Goal: Information Seeking & Learning: Learn about a topic

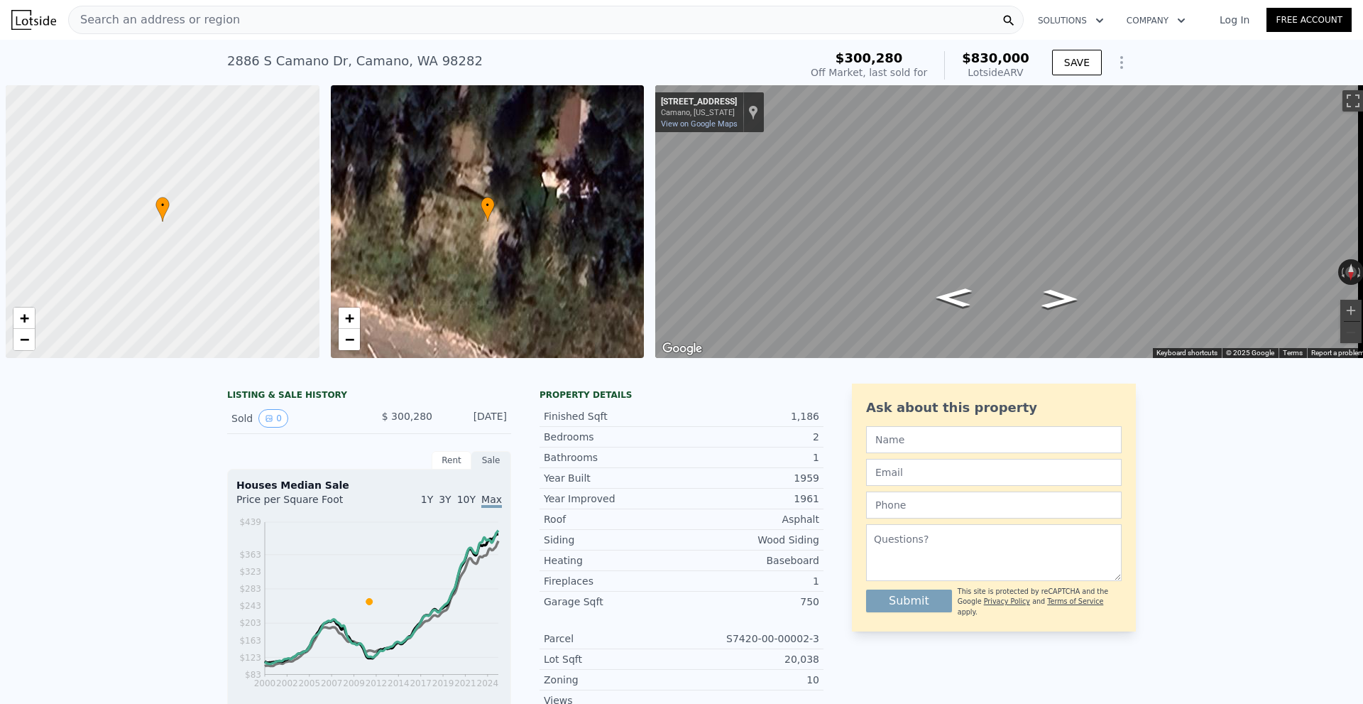
click at [280, 23] on div "Search an address or region" at bounding box center [546, 20] width 956 height 28
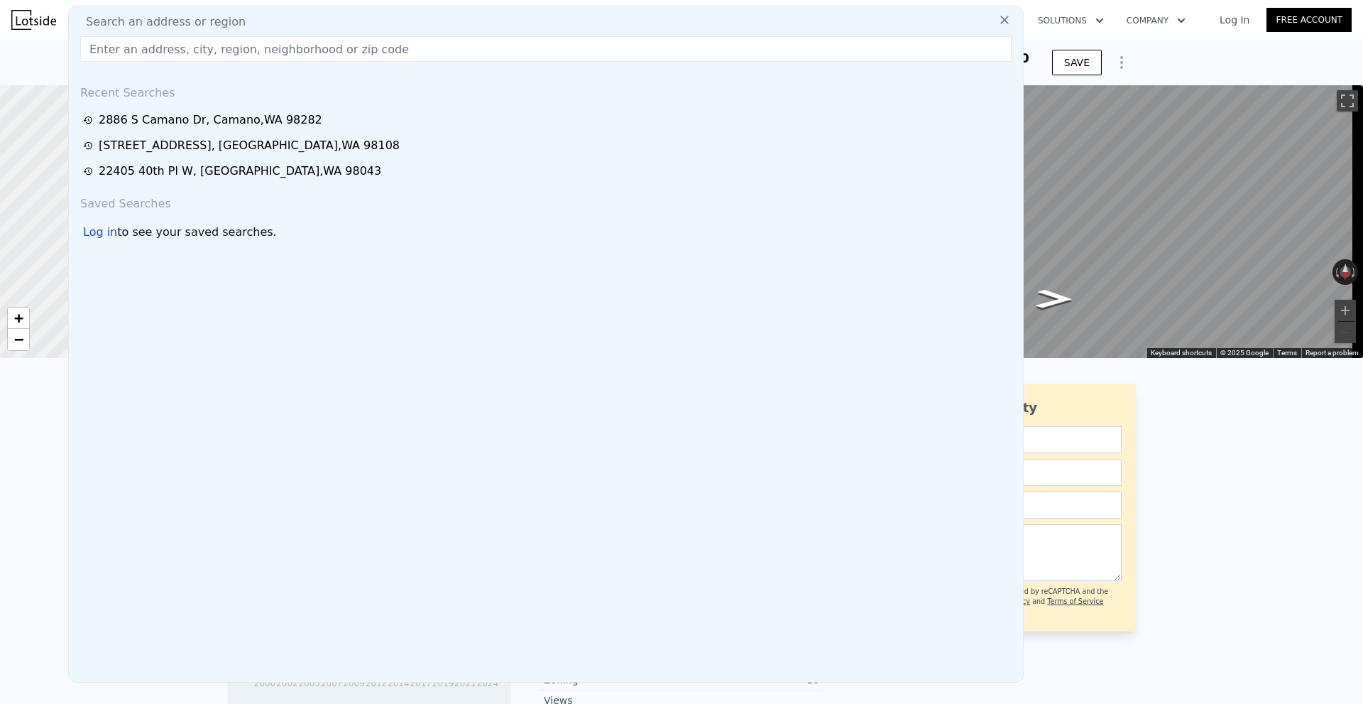
drag, startPoint x: 0, startPoint y: 0, endPoint x: 242, endPoint y: 50, distance: 247.1
click at [244, 48] on input "text" at bounding box center [545, 49] width 931 height 26
paste input "[STREET_ADDRESS][PERSON_NAME]"
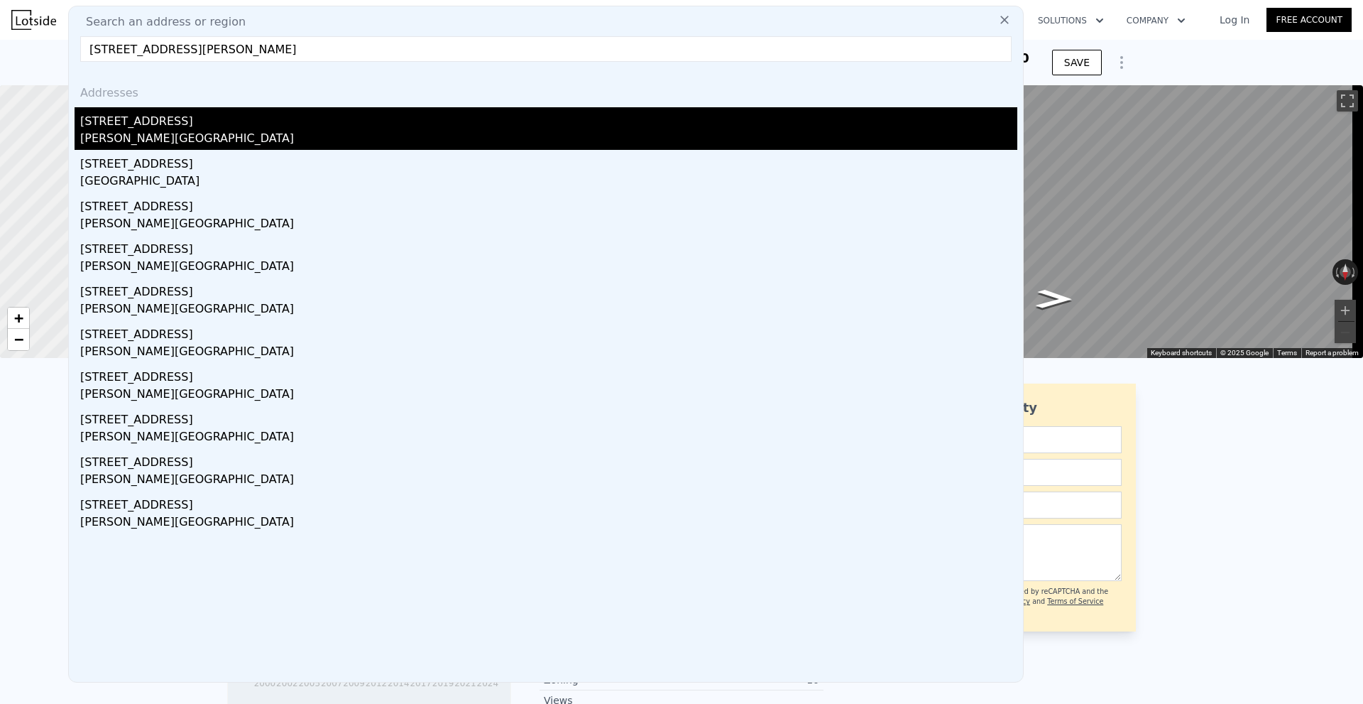
type input "[STREET_ADDRESS][PERSON_NAME]"
click at [283, 126] on div "[STREET_ADDRESS]" at bounding box center [548, 118] width 937 height 23
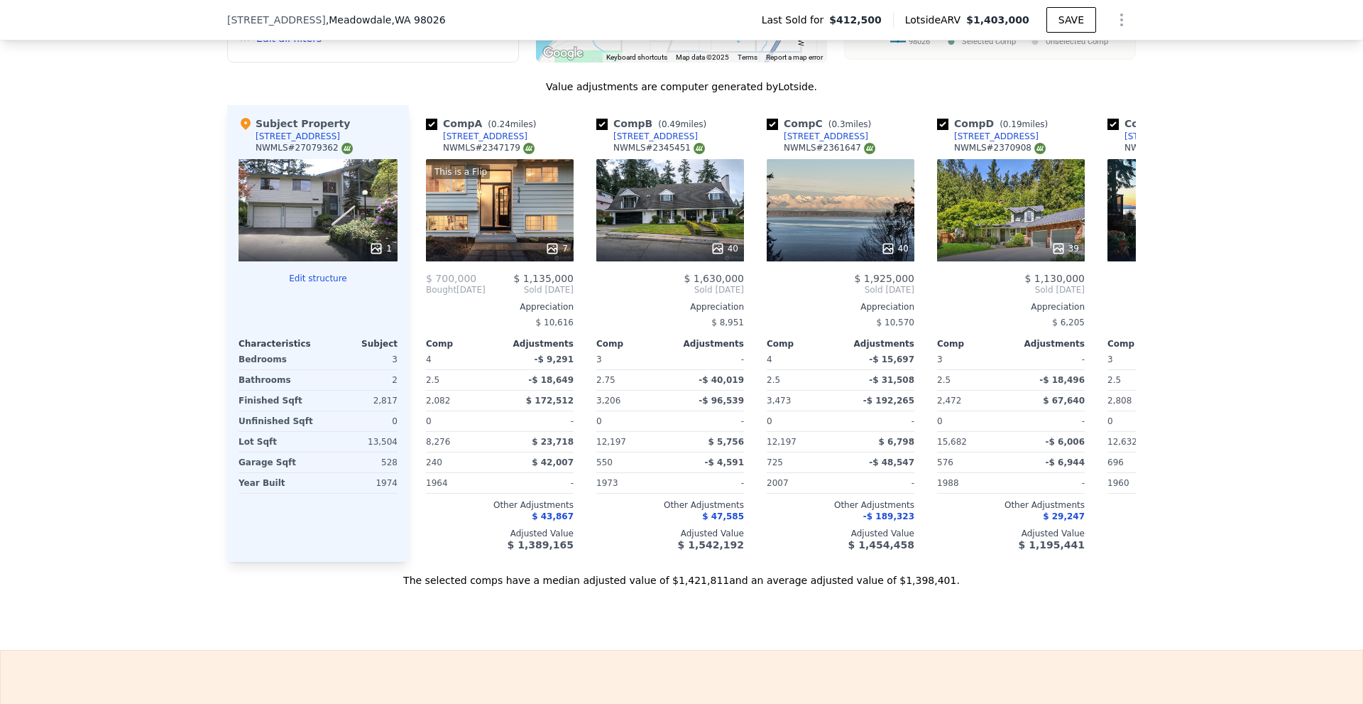
scroll to position [1415, 0]
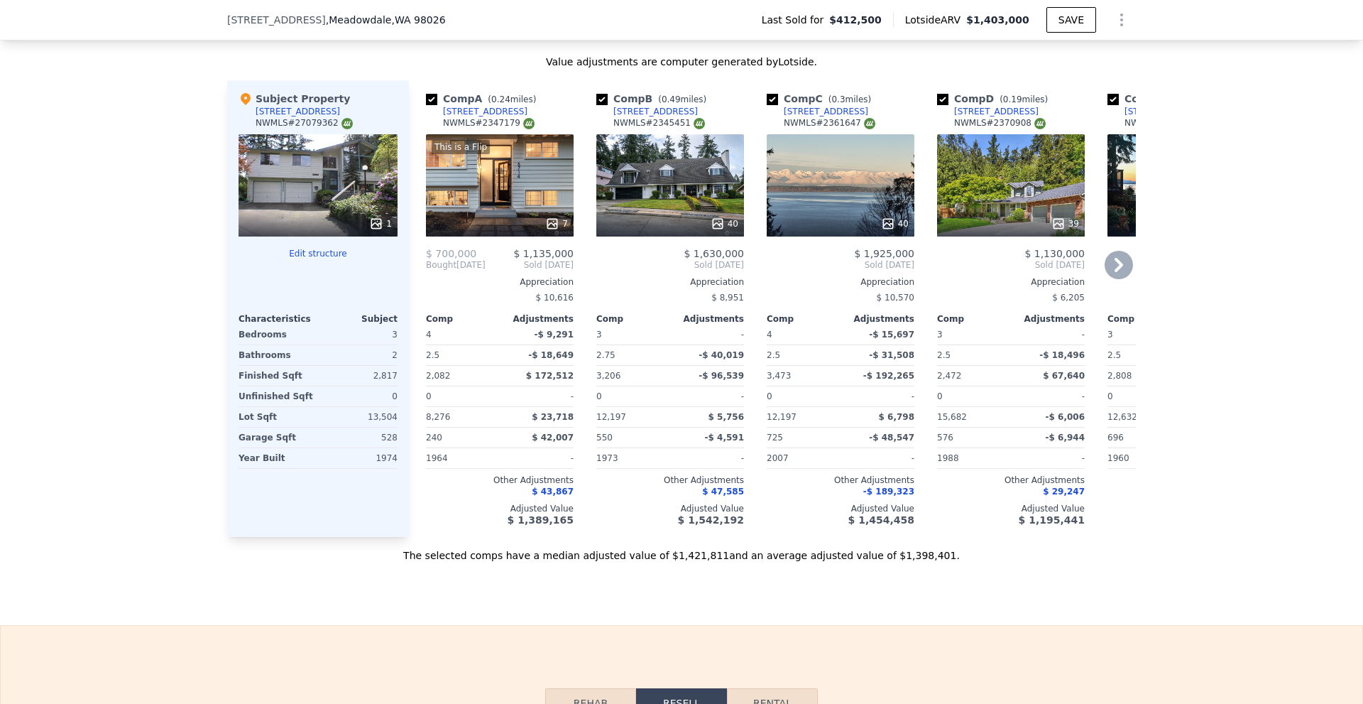
click at [559, 231] on div "7" at bounding box center [556, 224] width 23 height 14
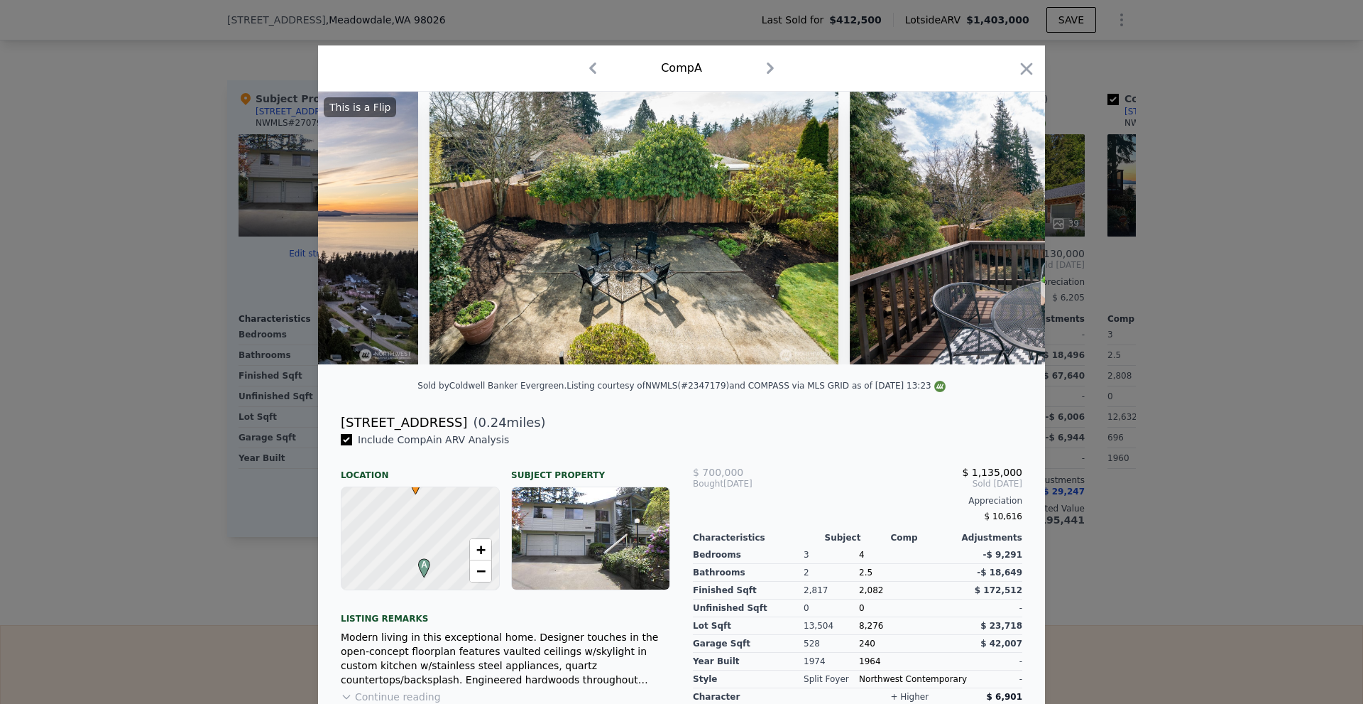
scroll to position [0, 2006]
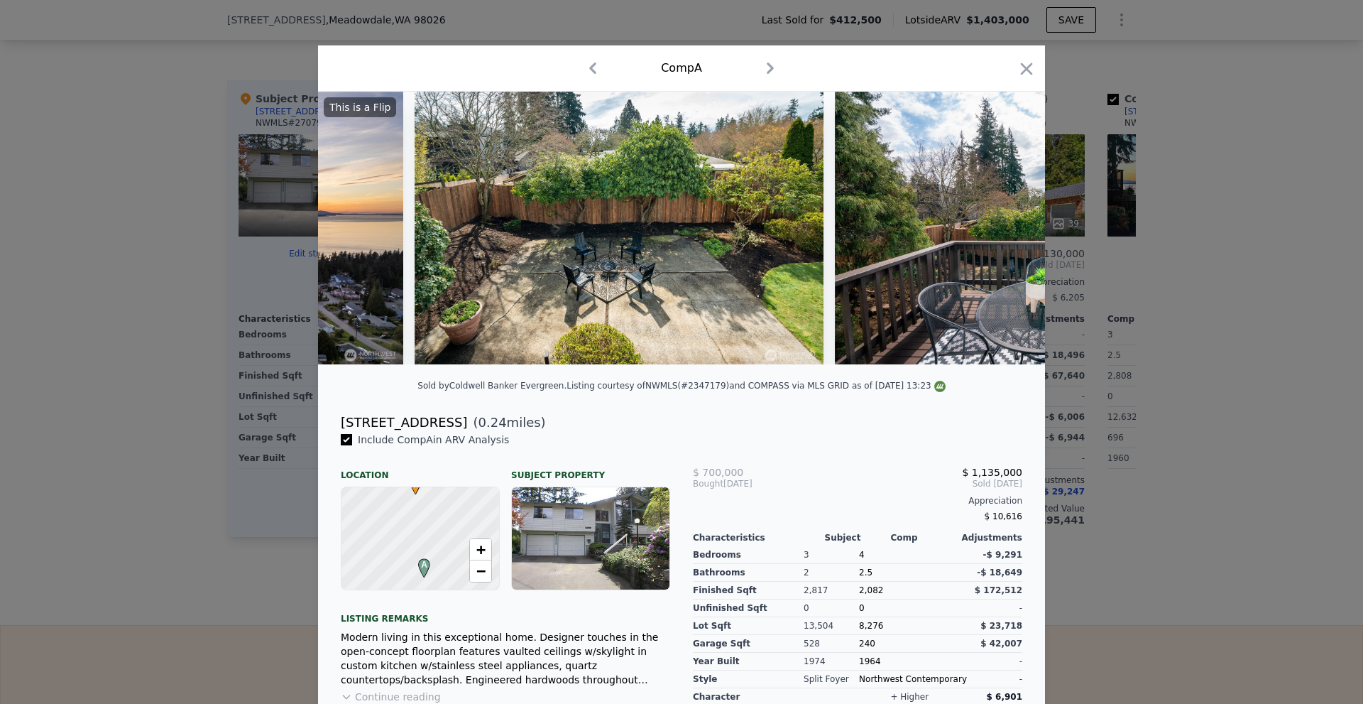
click at [1254, 384] on div at bounding box center [681, 352] width 1363 height 704
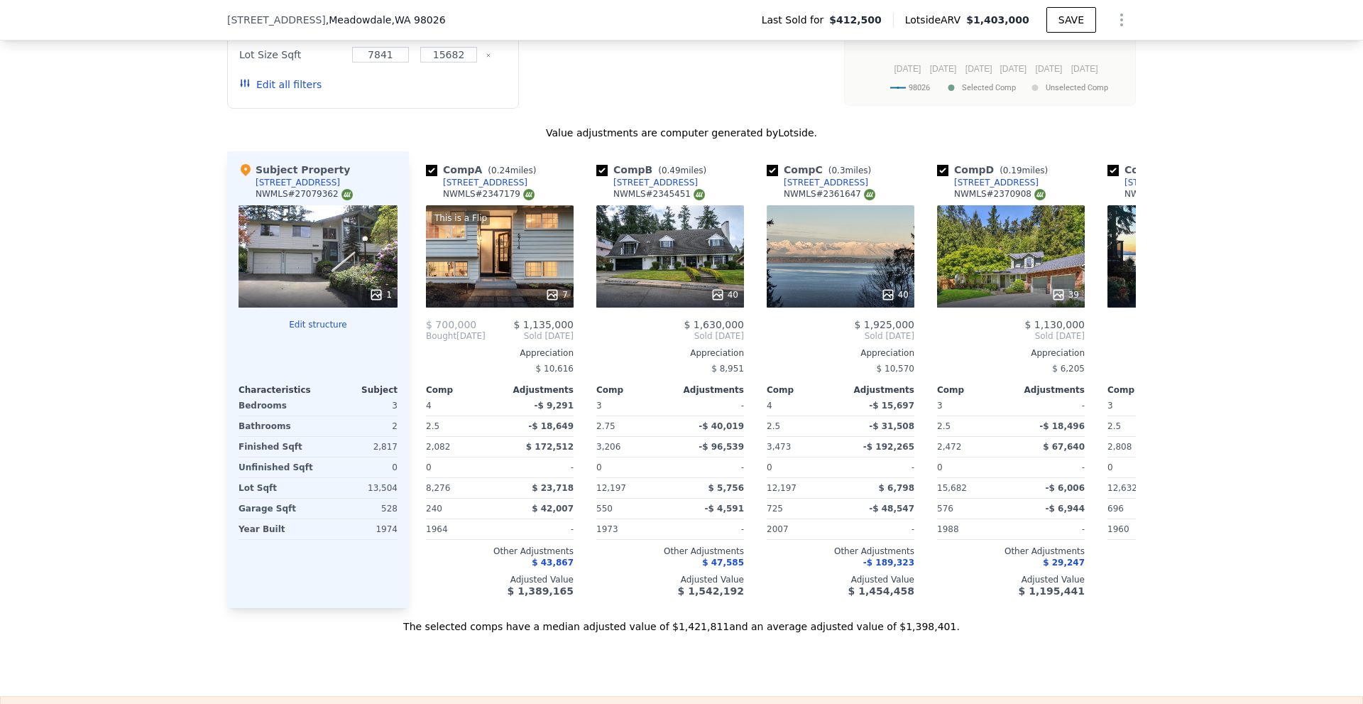
scroll to position [153, 0]
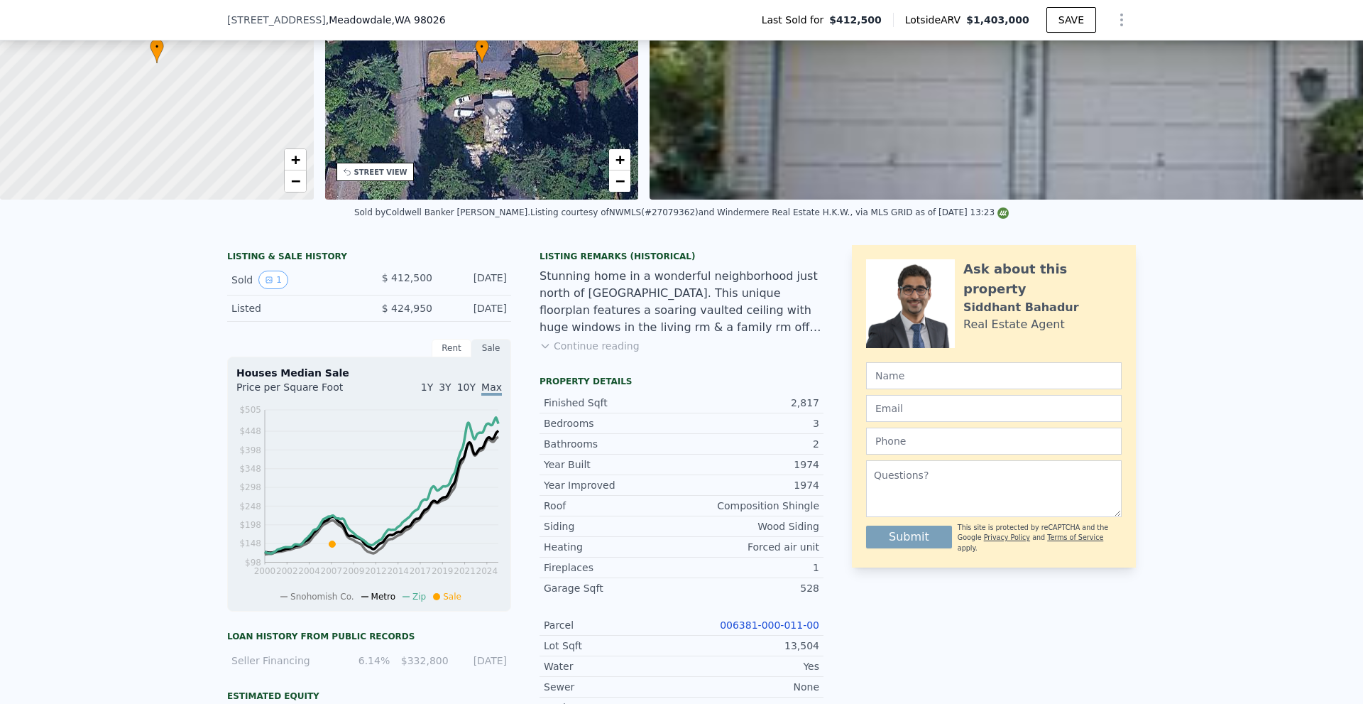
drag, startPoint x: 202, startPoint y: -3, endPoint x: 215, endPoint y: -33, distance: 33.1
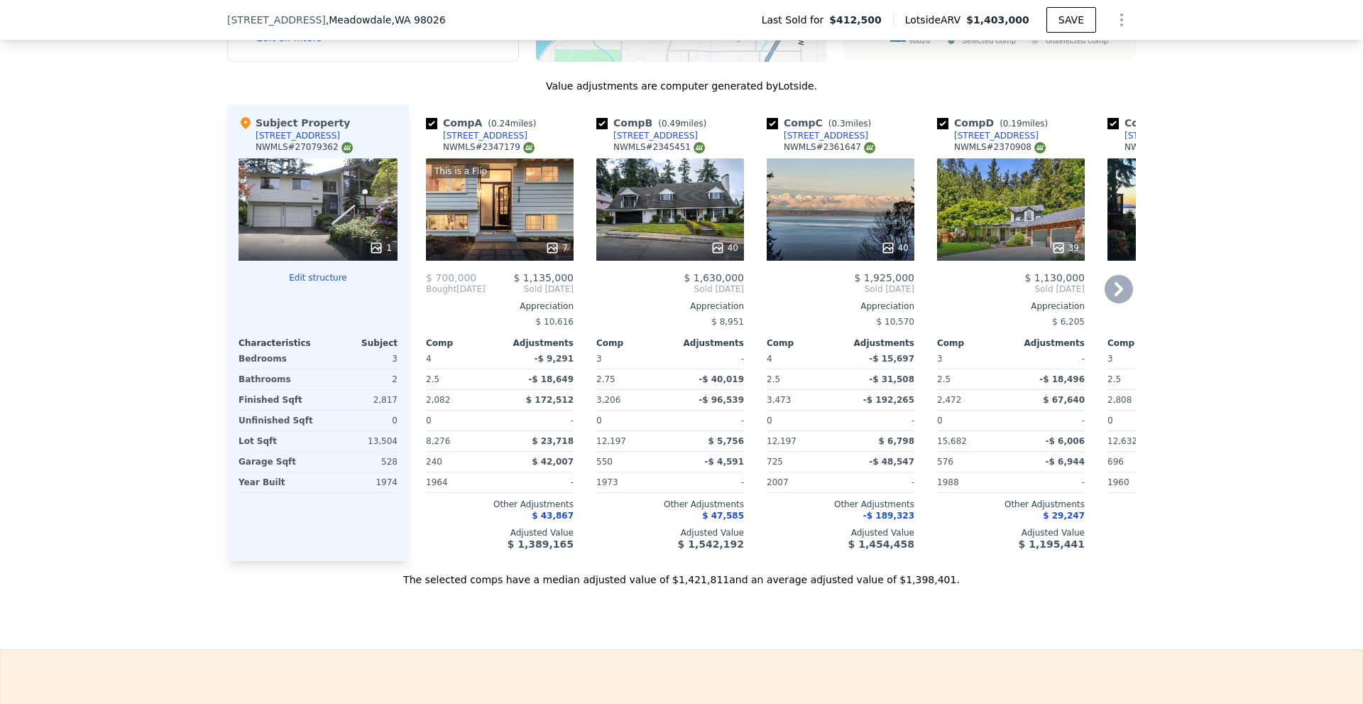
scroll to position [1415, 0]
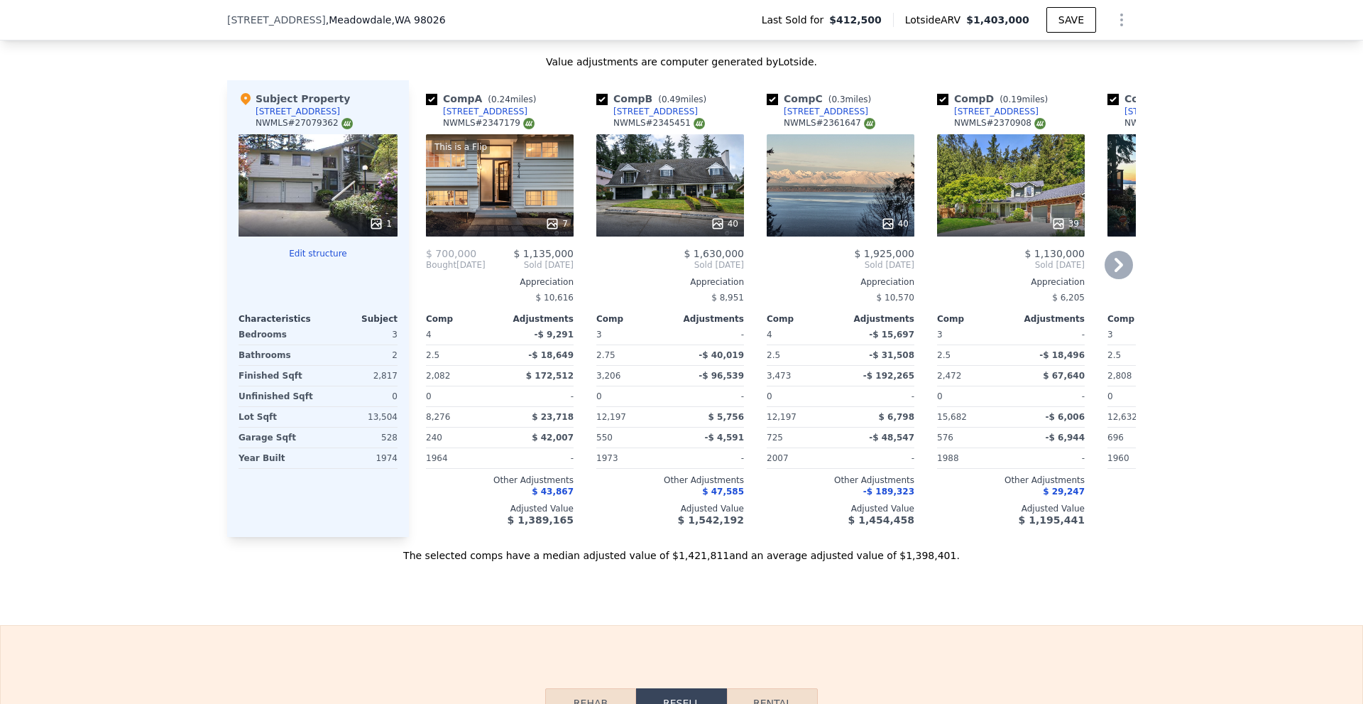
click at [1051, 229] on icon at bounding box center [1058, 224] width 14 height 14
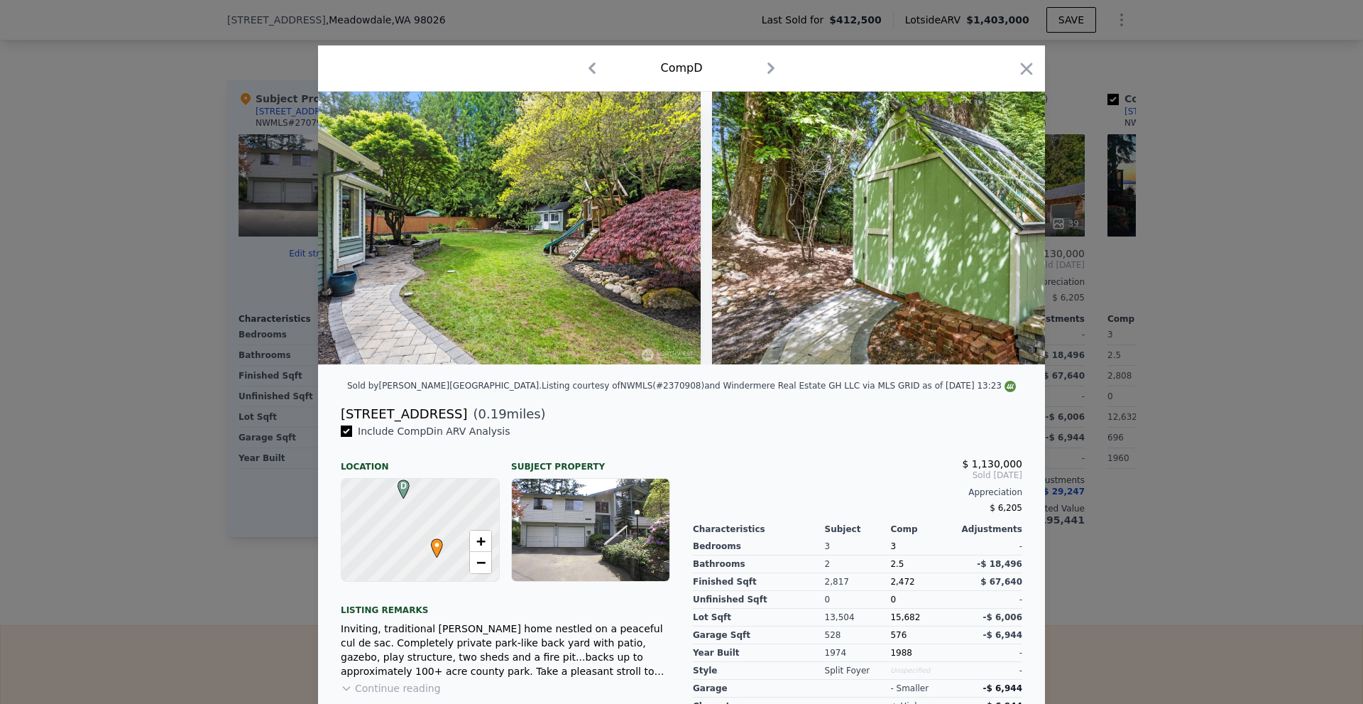
scroll to position [0, 12699]
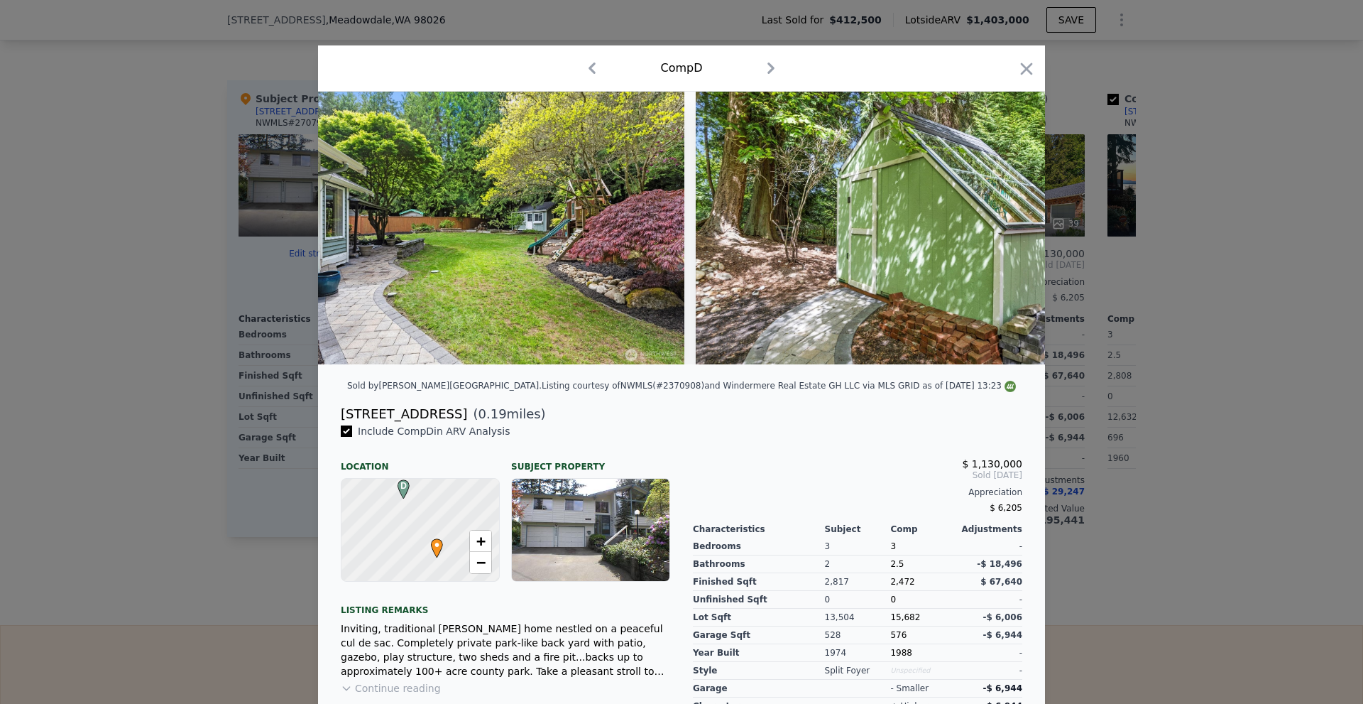
click at [1166, 372] on div at bounding box center [681, 352] width 1363 height 704
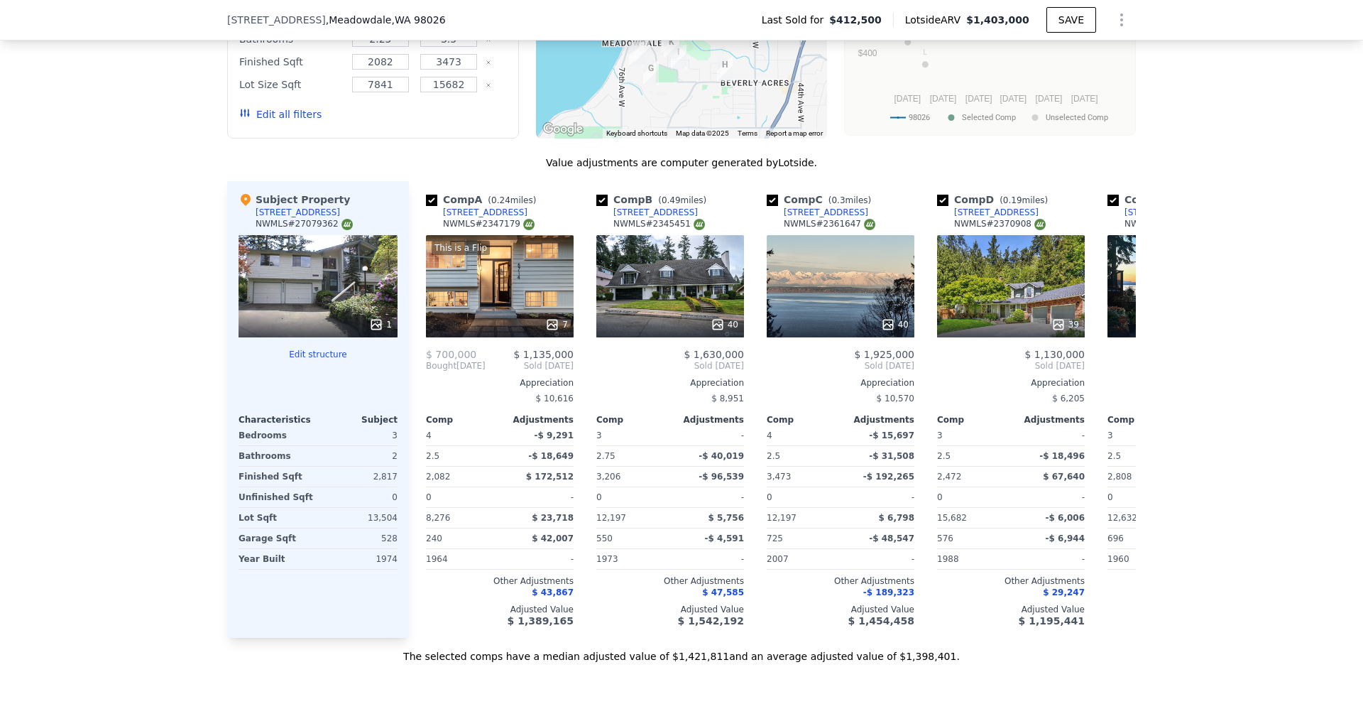
scroll to position [190, 0]
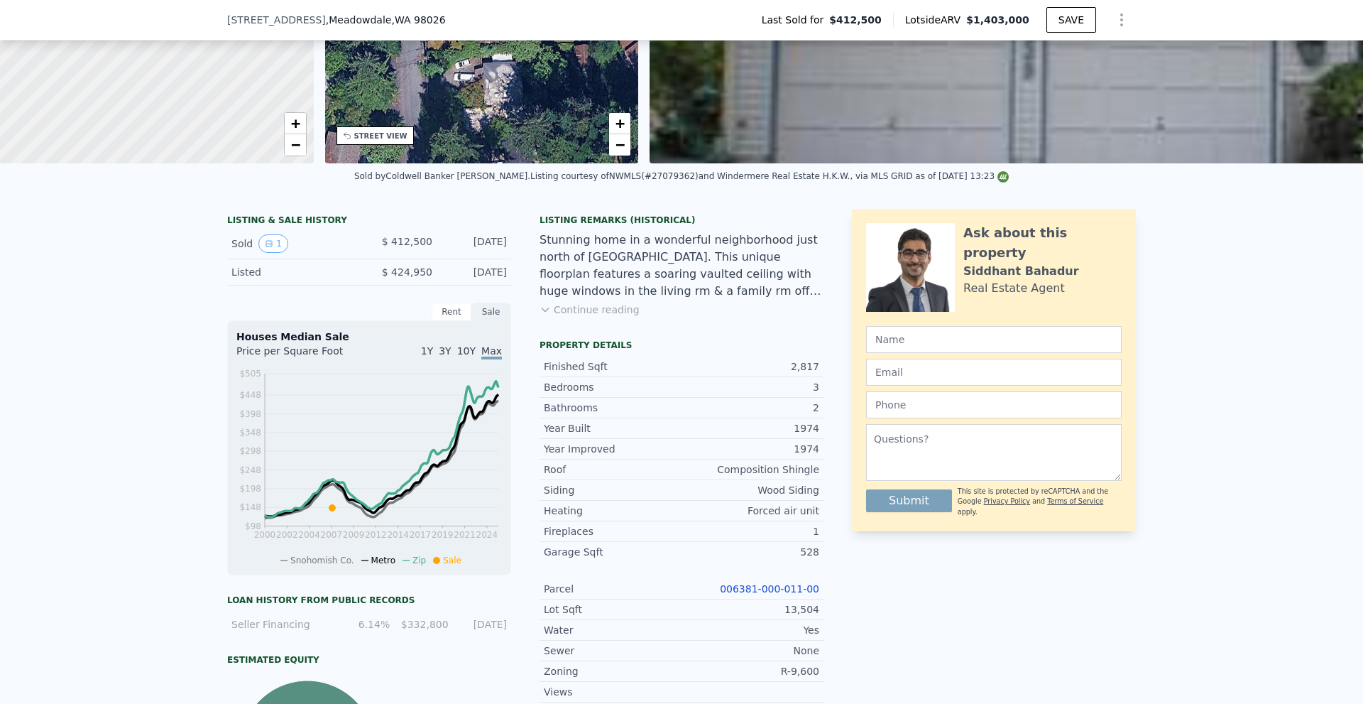
drag, startPoint x: 189, startPoint y: 298, endPoint x: 168, endPoint y: 18, distance: 281.2
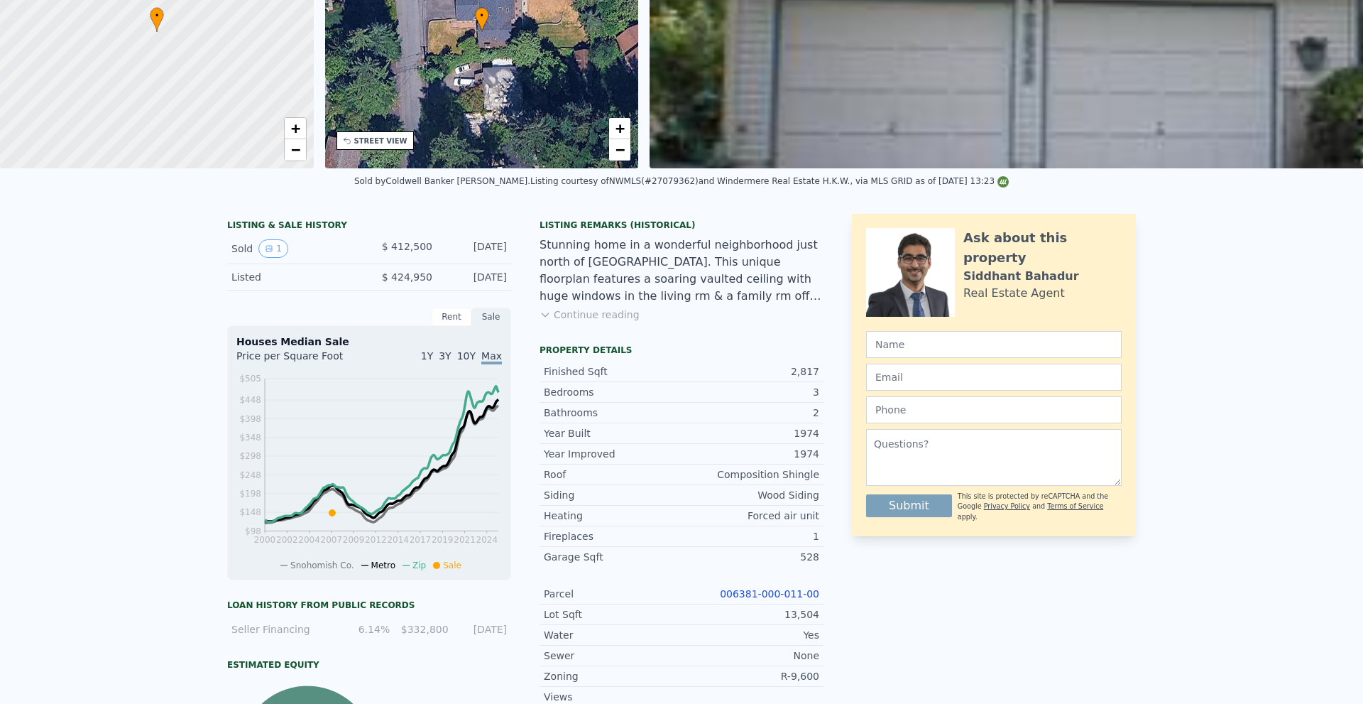
scroll to position [0, 0]
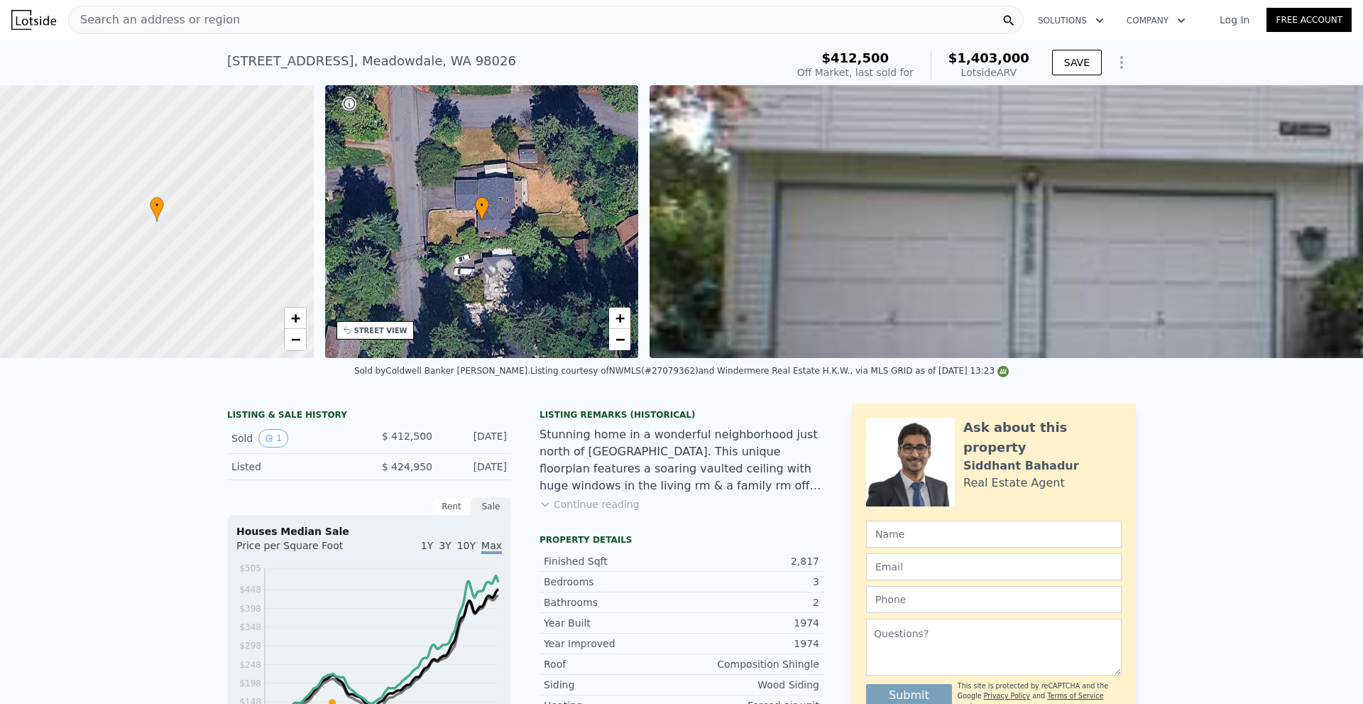
click at [231, 18] on div "Search an address or region" at bounding box center [546, 20] width 956 height 28
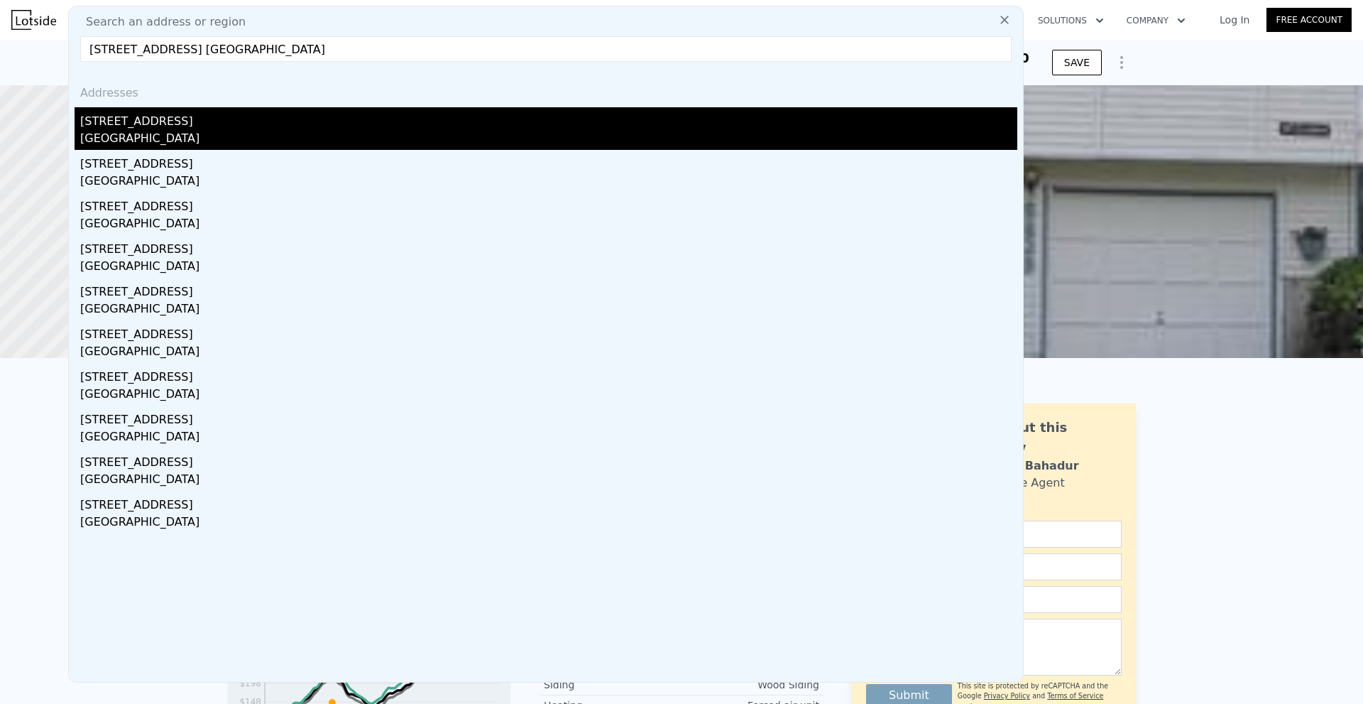
type input "[STREET_ADDRESS] [GEOGRAPHIC_DATA]"
click at [273, 120] on div "[STREET_ADDRESS]" at bounding box center [548, 118] width 937 height 23
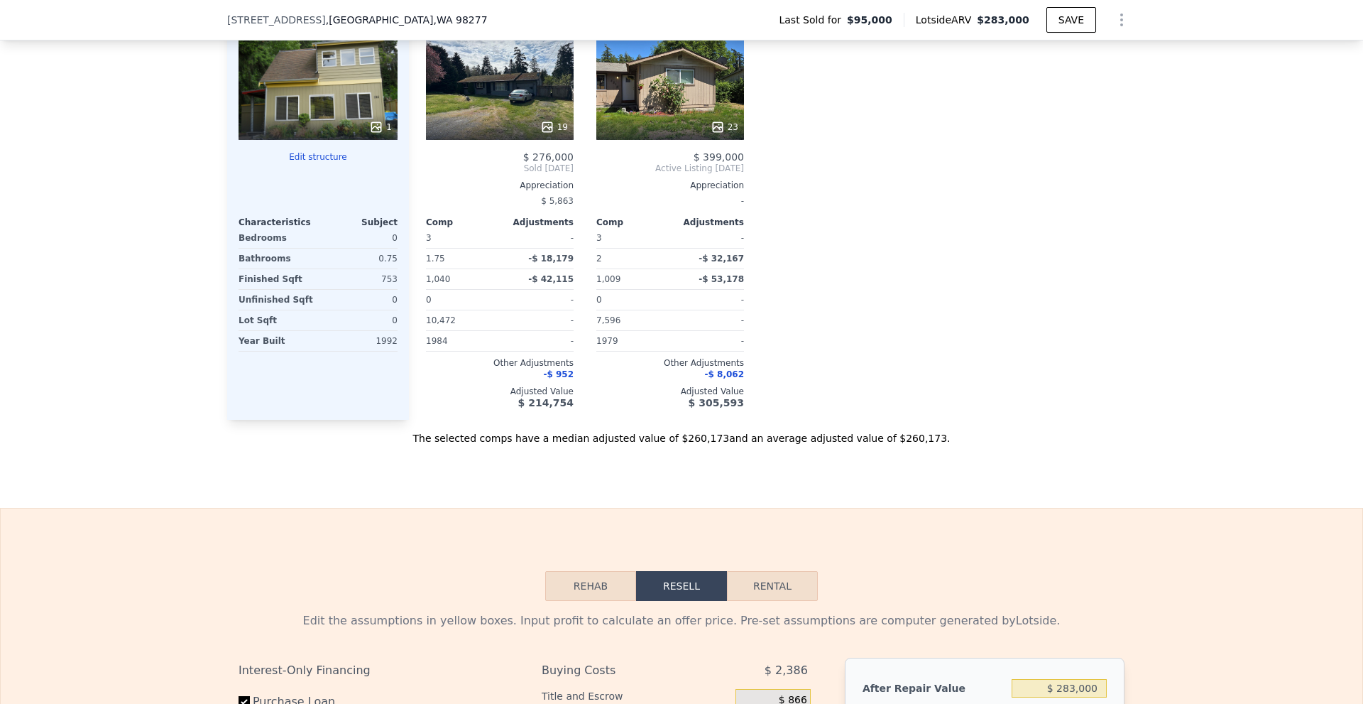
scroll to position [1202, 0]
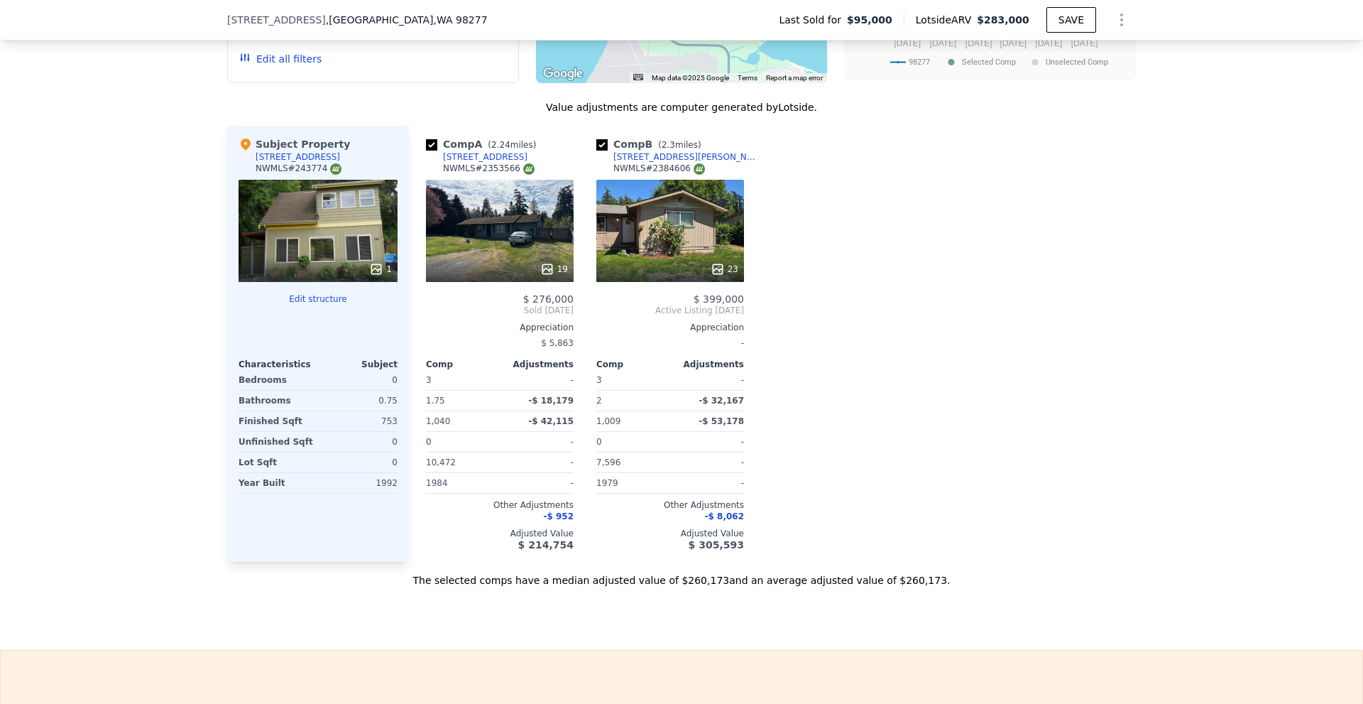
click at [723, 276] on div "23" at bounding box center [725, 269] width 28 height 14
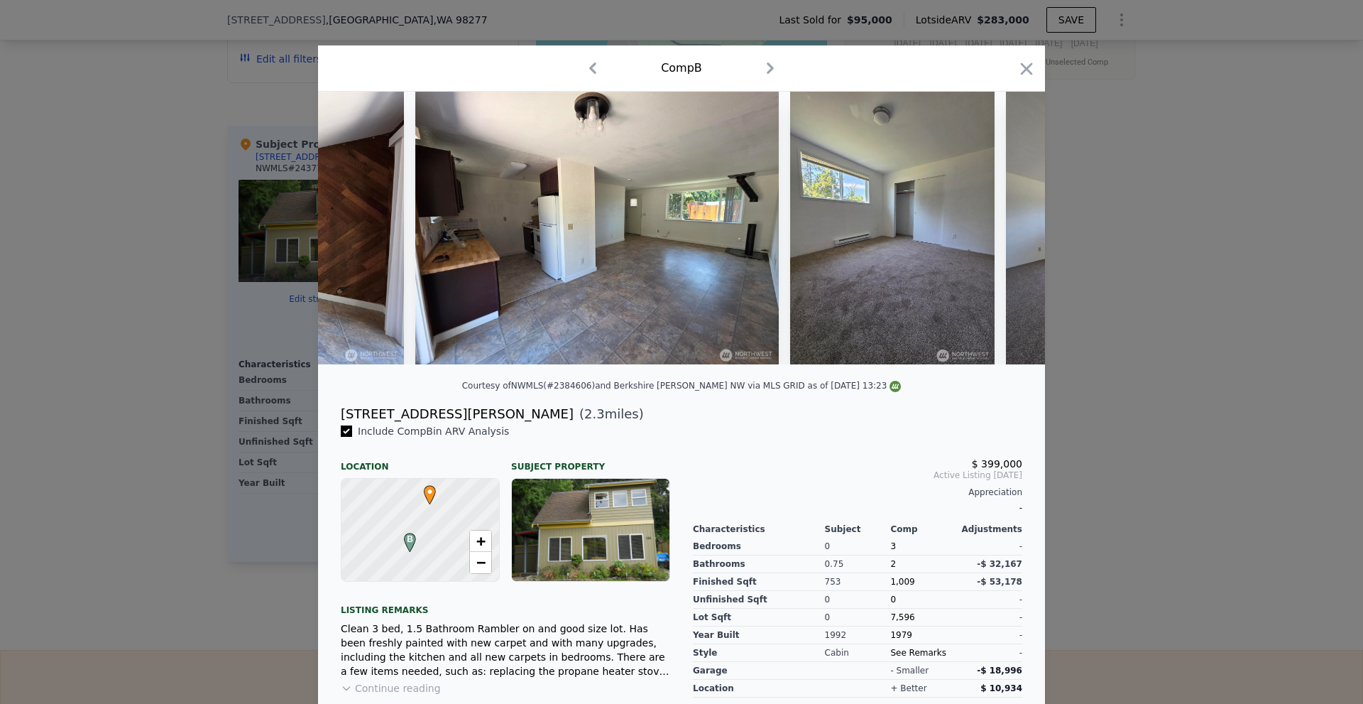
scroll to position [0, 6298]
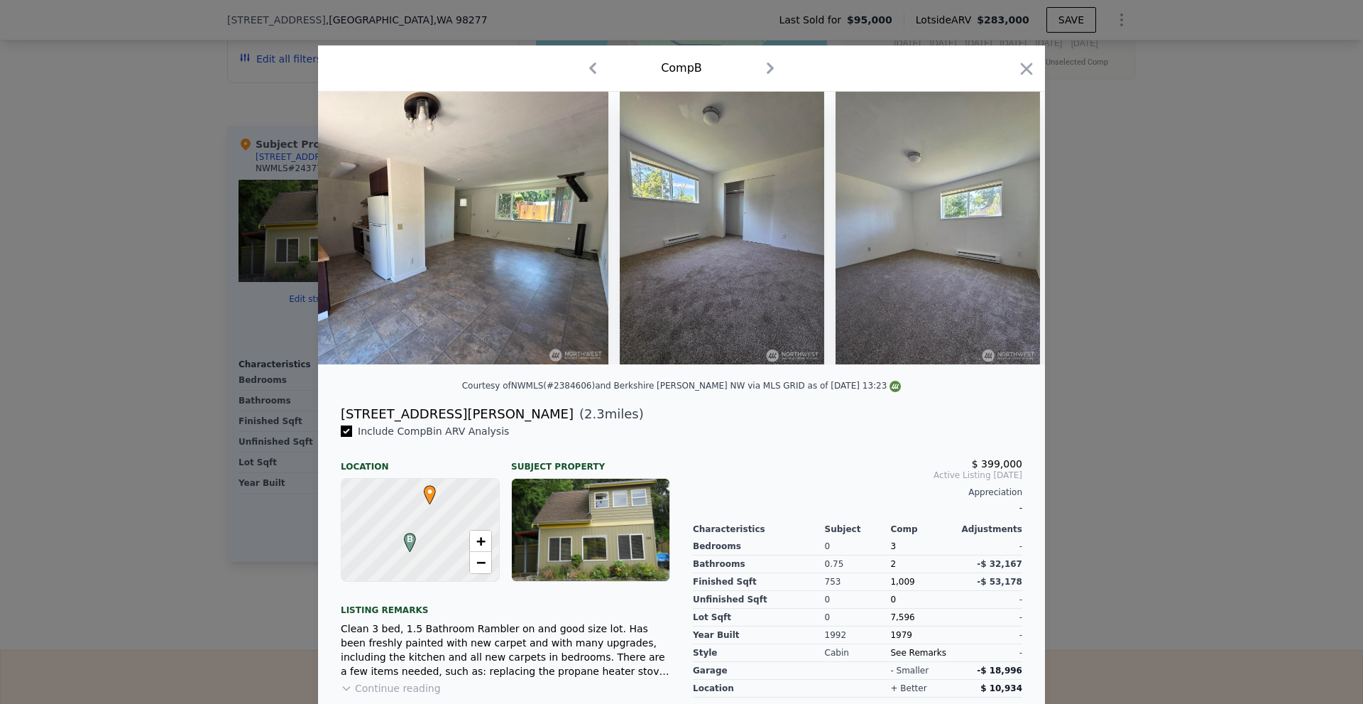
drag, startPoint x: 941, startPoint y: 390, endPoint x: 961, endPoint y: 391, distance: 19.9
click at [944, 390] on div "Courtesy of NWMLS (#2384606) and Berkshire [PERSON_NAME] NW via MLS GRID as of …" at bounding box center [681, 390] width 727 height 28
click at [1206, 383] on div at bounding box center [681, 352] width 1363 height 704
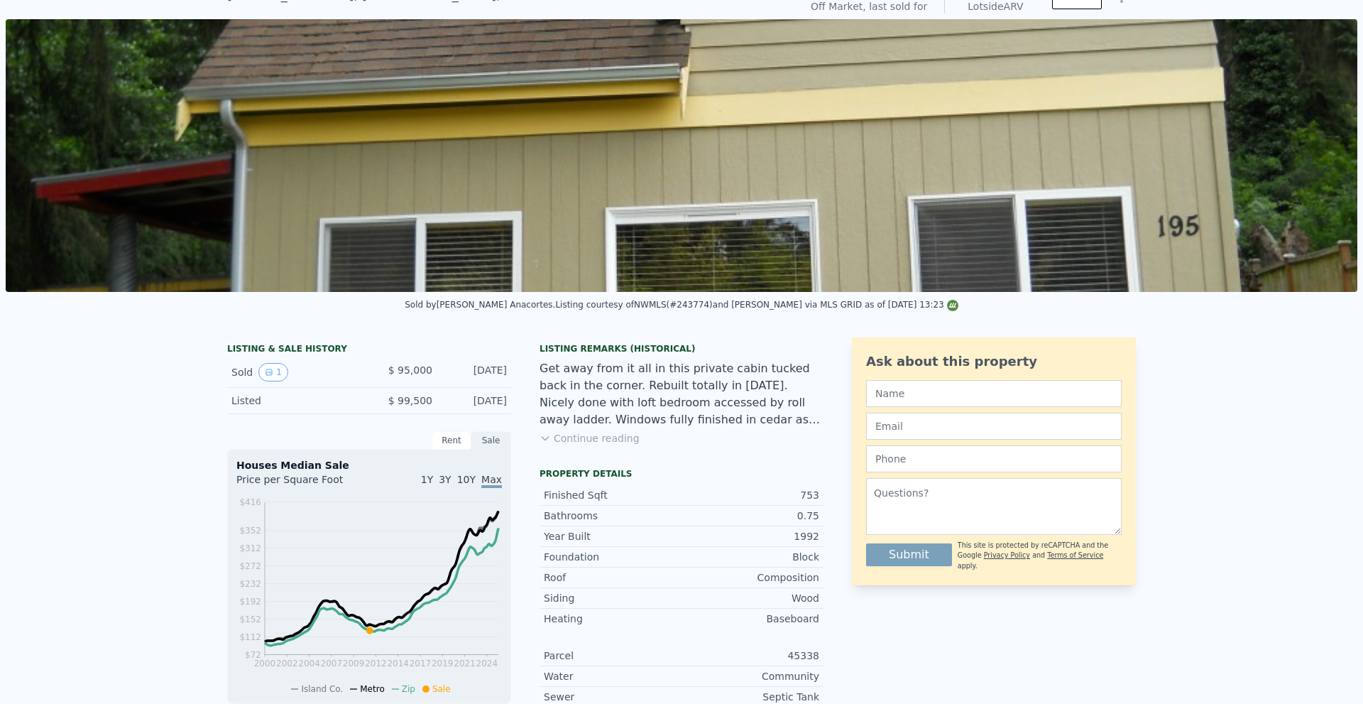
scroll to position [5, 0]
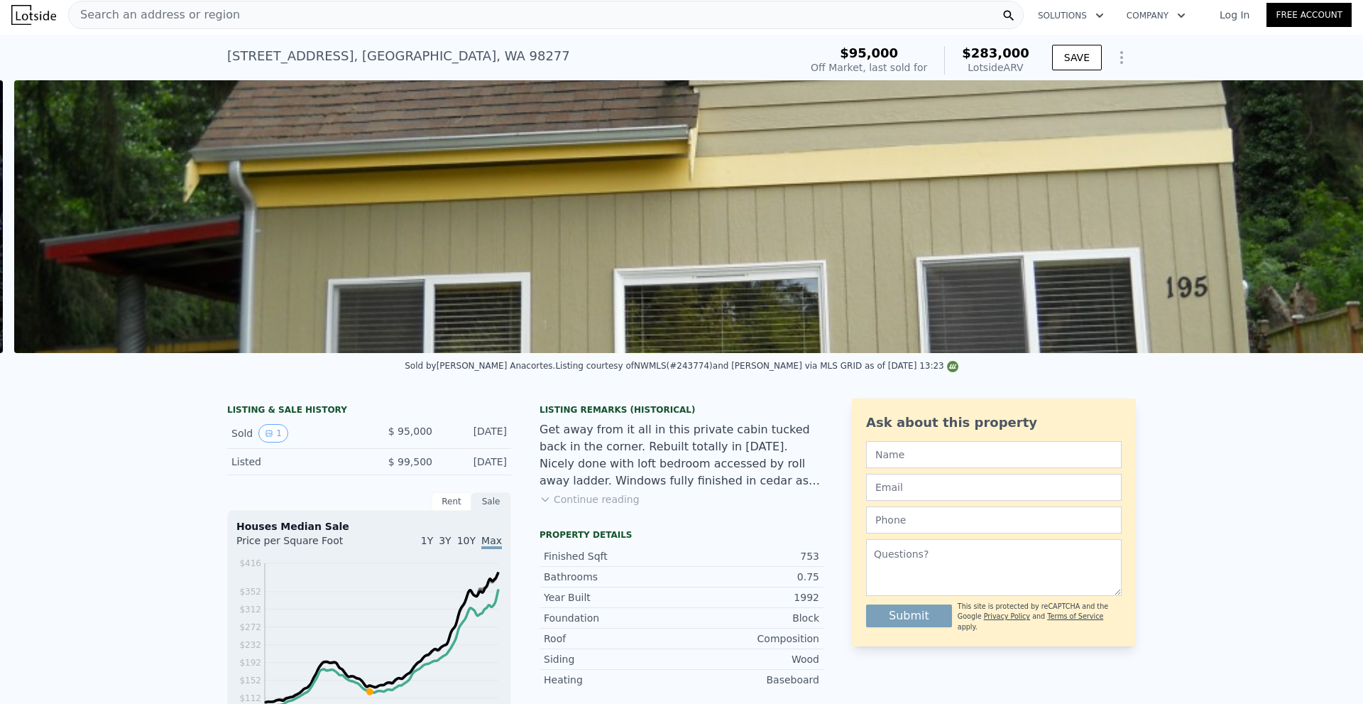
click at [790, 275] on img at bounding box center [690, 216] width 1352 height 273
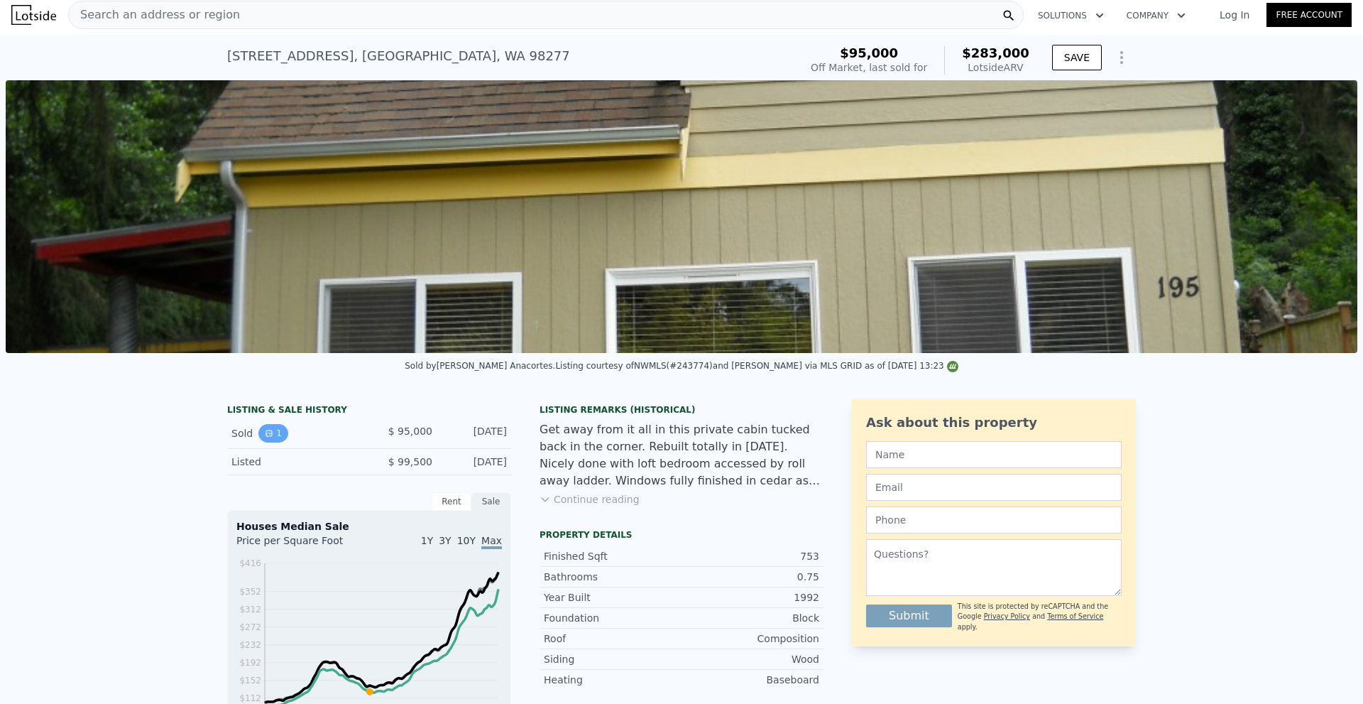
click at [270, 442] on button "1" at bounding box center [273, 433] width 30 height 18
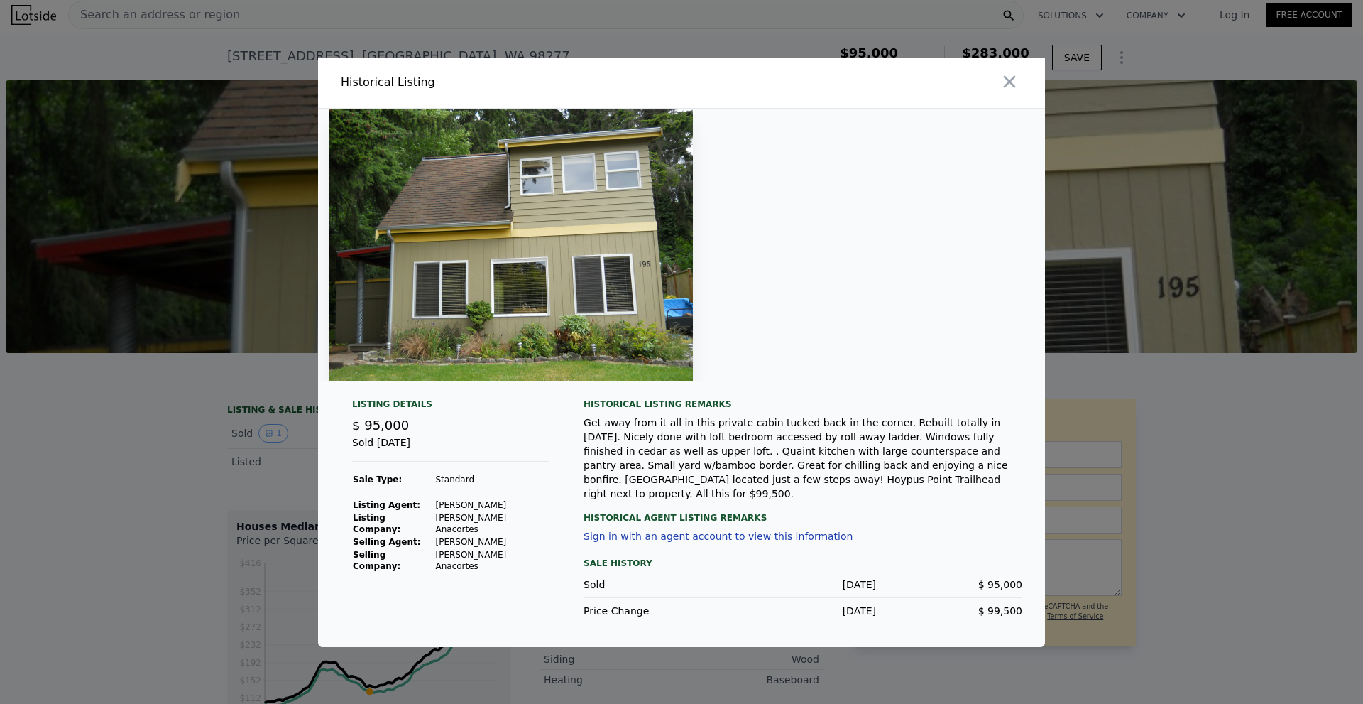
click at [1041, 40] on div at bounding box center [681, 352] width 1363 height 704
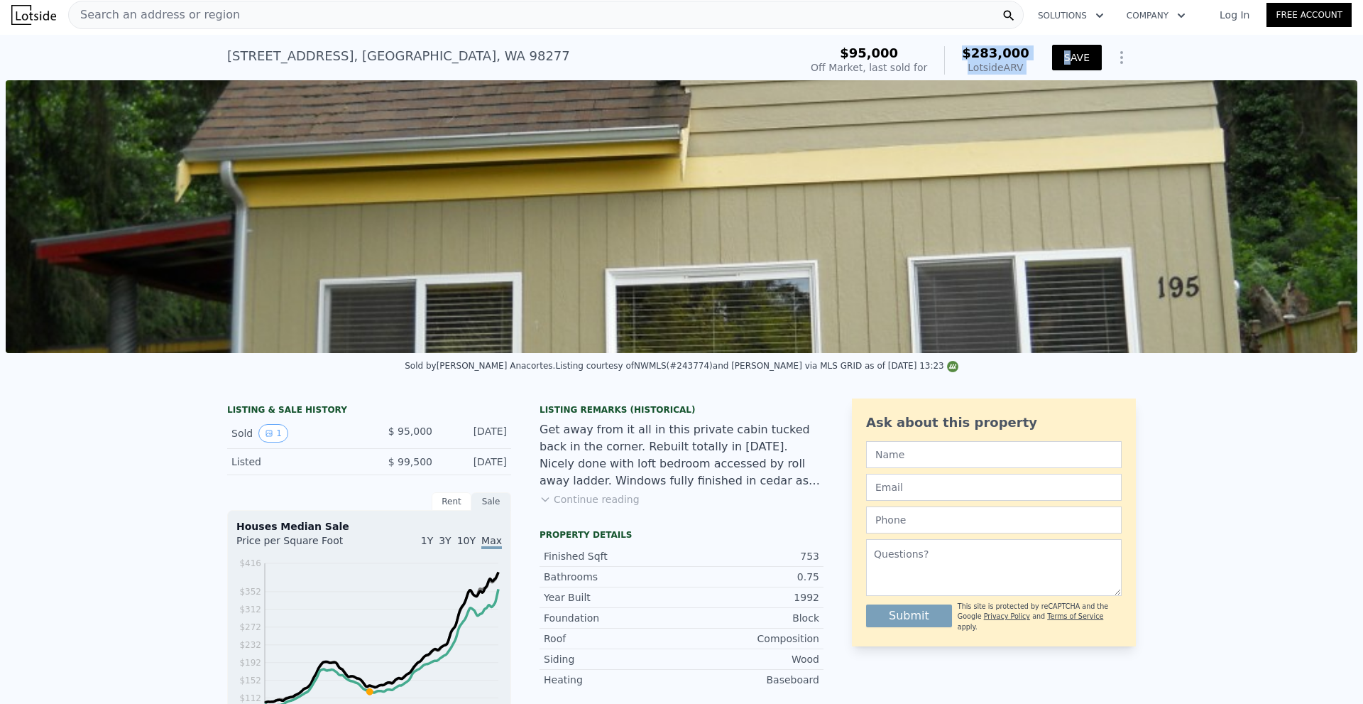
drag, startPoint x: 966, startPoint y: 49, endPoint x: 1067, endPoint y: 58, distance: 101.2
click at [1067, 58] on div "$95,000 Off Market, last sold for $283,000 Lotside ARV SAVE" at bounding box center [970, 60] width 331 height 40
click at [1041, 65] on div "$95,000 Off Market, last sold for $283,000 Lotside ARV SAVE" at bounding box center [970, 60] width 331 height 40
